Goal: Task Accomplishment & Management: Use online tool/utility

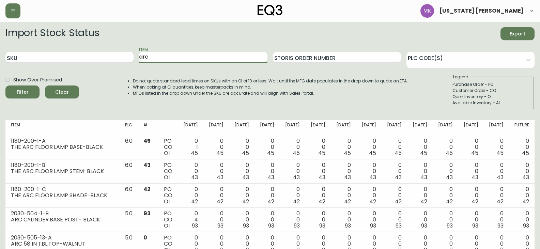
scroll to position [91, 0]
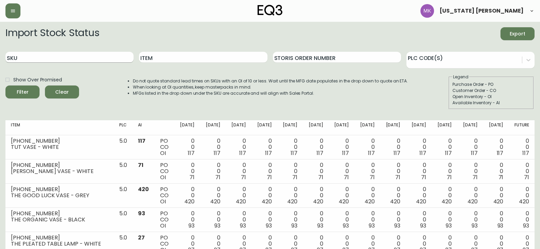
click at [87, 58] on input "SKU" at bounding box center [69, 57] width 128 height 11
paste input "2030-507-13-A"
type input "2030-507-13-A"
click at [5, 86] on button "Filter" at bounding box center [22, 92] width 34 height 13
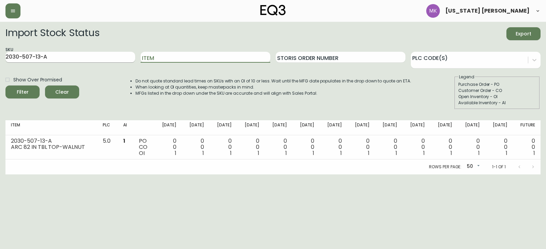
drag, startPoint x: 189, startPoint y: 59, endPoint x: 58, endPoint y: 59, distance: 130.9
click at [60, 59] on div "SKU 2030-507-13-A Item Storis Order Number PLC Code(s)" at bounding box center [272, 57] width 535 height 22
paste input "2030-504-1-B"
type input "2030-504-1-B"
click at [5, 86] on button "Filter" at bounding box center [22, 92] width 34 height 13
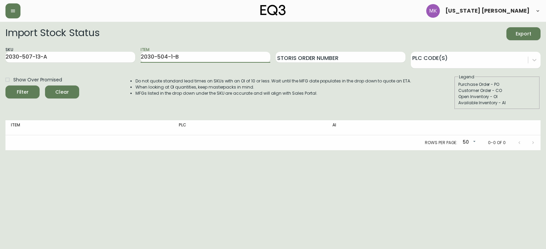
drag, startPoint x: 113, startPoint y: 61, endPoint x: -64, endPoint y: 61, distance: 177.3
click at [0, 61] on html "[US_STATE] [PERSON_NAME] Import Stock Status Export SKU 2030-507-13-A Item 2030…" at bounding box center [273, 75] width 546 height 150
drag, startPoint x: 47, startPoint y: 57, endPoint x: -190, endPoint y: 54, distance: 237.4
click at [0, 54] on html "[US_STATE] [PERSON_NAME] Import Stock Status Export SKU 2030-507-13-A Item Stor…" at bounding box center [273, 75] width 546 height 150
paste input "4-1-B"
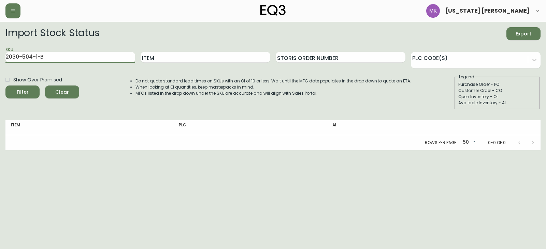
click at [5, 86] on button "Filter" at bounding box center [22, 92] width 34 height 13
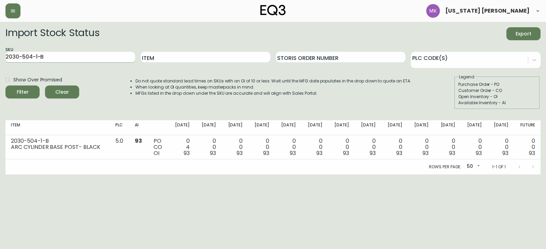
drag, startPoint x: 72, startPoint y: 73, endPoint x: 54, endPoint y: 60, distance: 22.5
click at [72, 73] on form "Import Stock Status Export SKU 2030-504-1-B Item Storis Order Number PLC Code(s…" at bounding box center [272, 68] width 535 height 82
drag, startPoint x: 36, startPoint y: 59, endPoint x: -243, endPoint y: 33, distance: 280.1
click at [0, 33] on html "[US_STATE] [PERSON_NAME] Import Stock Status Export SKU 2030-504-1-B Item Stori…" at bounding box center [273, 87] width 546 height 175
paste input "11-1-C"
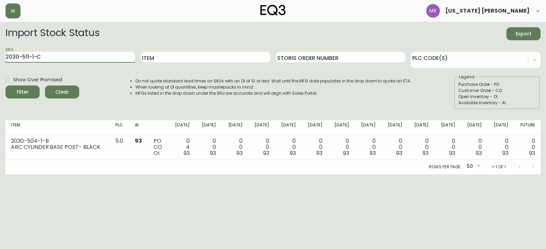
type input "2030-511-1-C"
click at [5, 86] on button "Filter" at bounding box center [22, 92] width 34 height 13
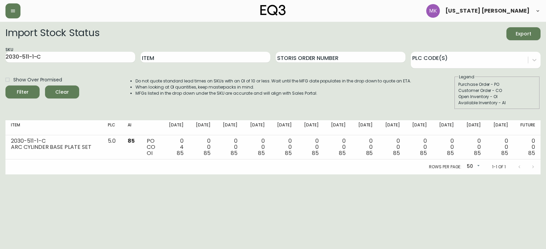
click at [210, 174] on div "Rows per page: 50 50 1-1 of 1" at bounding box center [272, 167] width 535 height 15
click at [84, 173] on div "Rows per page: 50 50 1-1 of 1" at bounding box center [272, 167] width 535 height 15
